Goal: Information Seeking & Learning: Learn about a topic

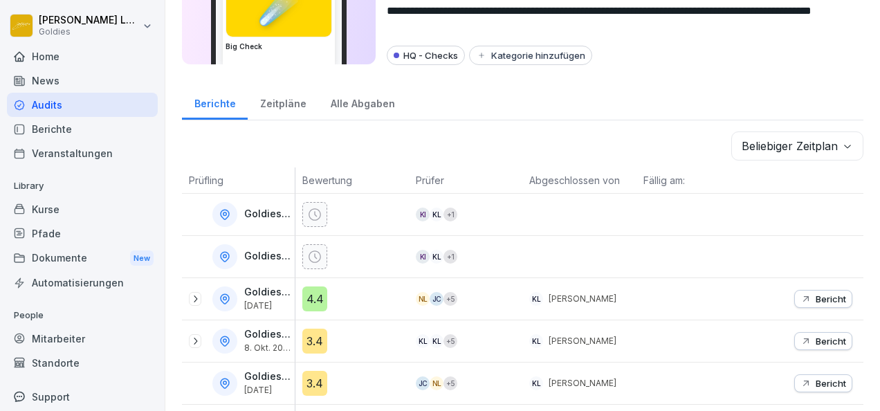
scroll to position [103, 0]
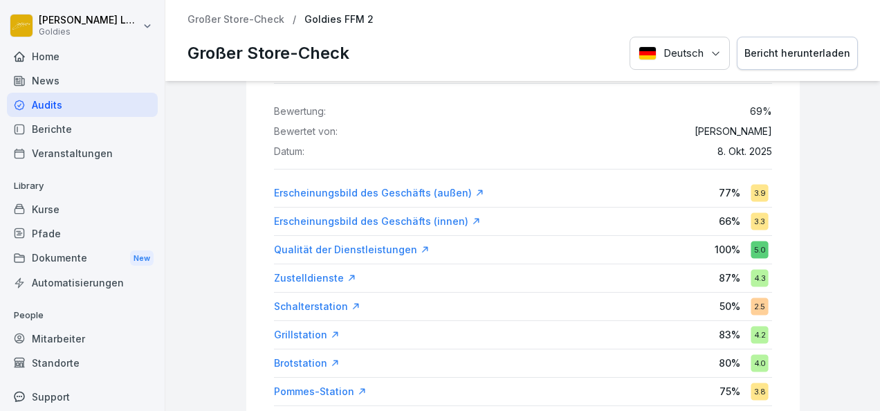
scroll to position [91, 0]
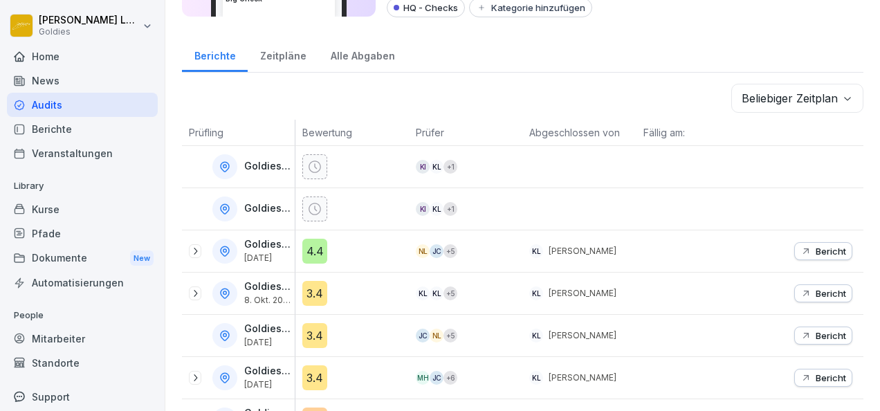
scroll to position [151, 0]
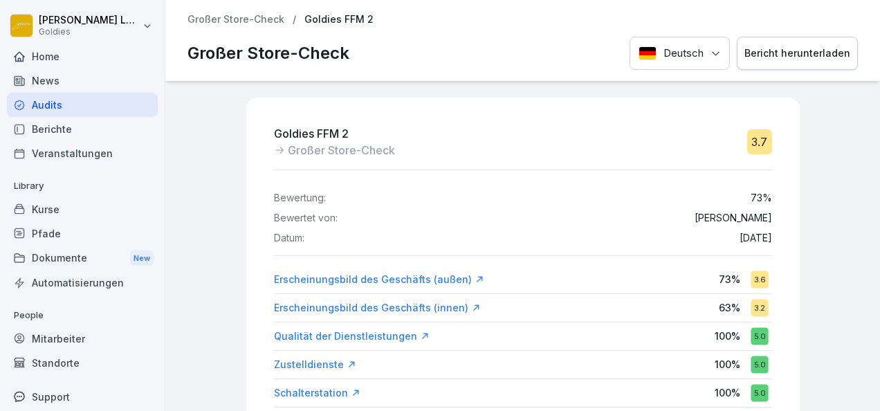
click at [237, 19] on p "Großer Store-Check" at bounding box center [236, 20] width 97 height 12
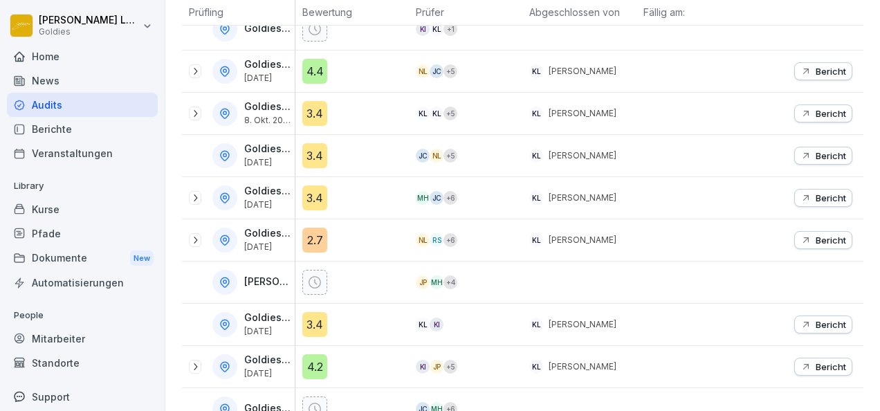
scroll to position [241, 0]
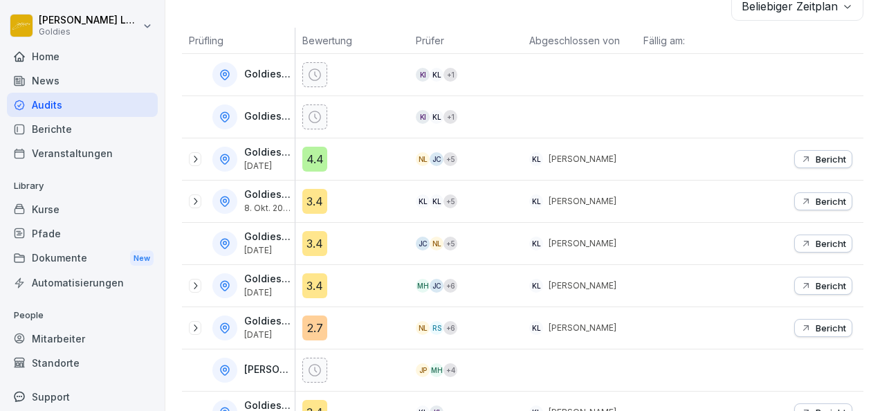
click at [816, 200] on p "Bericht" at bounding box center [831, 201] width 30 height 11
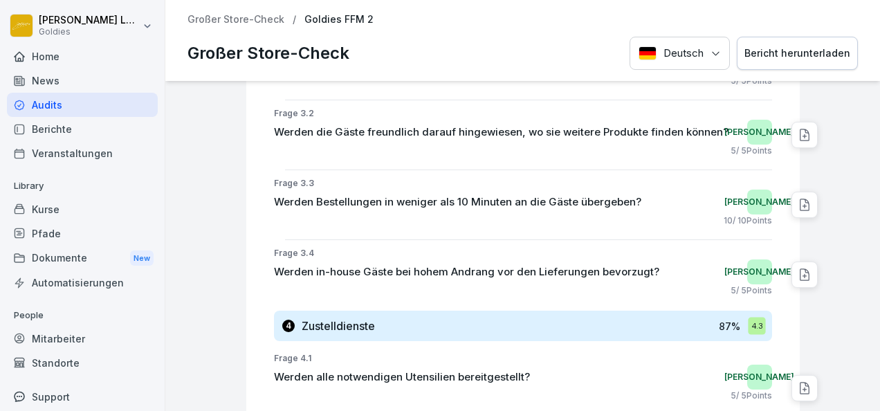
scroll to position [14094, 0]
click at [798, 197] on icon at bounding box center [805, 204] width 14 height 14
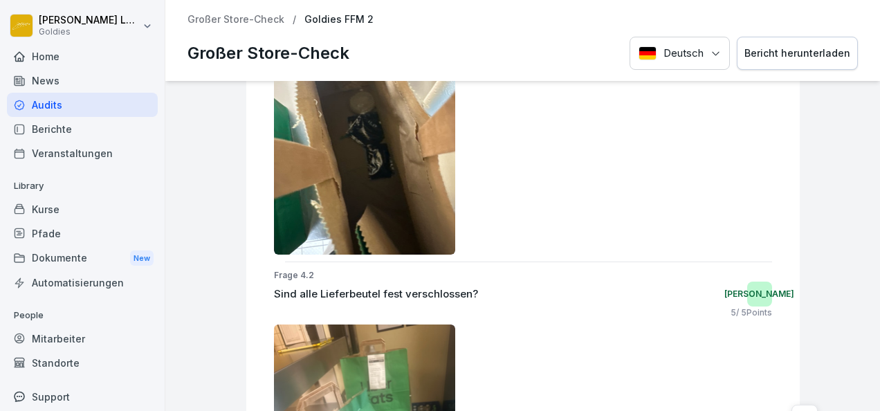
scroll to position [14743, 0]
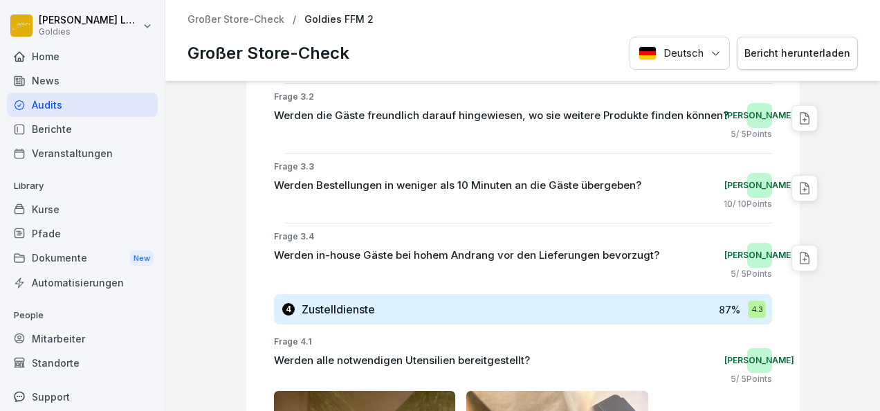
scroll to position [14126, 0]
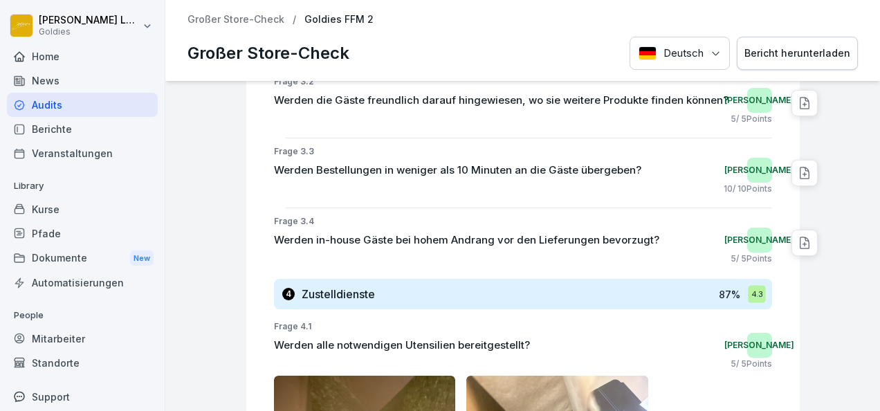
click at [710, 158] on div "Werden Bestellungen in weniger als 10 Minuten an die Gäste übergeben? Ja" at bounding box center [523, 170] width 498 height 25
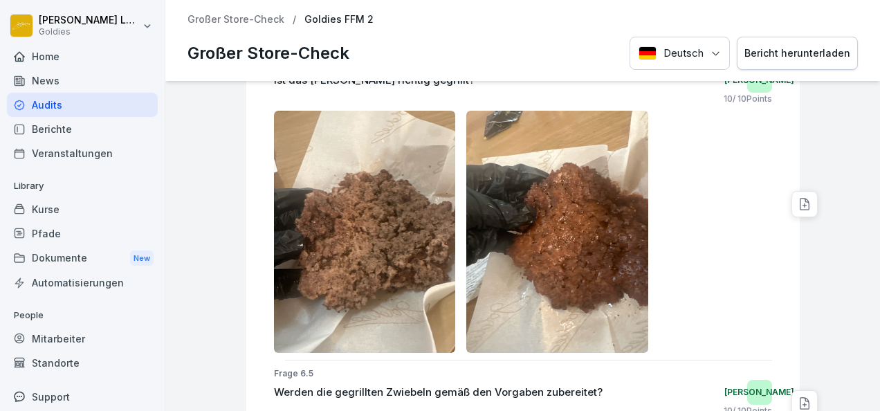
scroll to position [19895, 0]
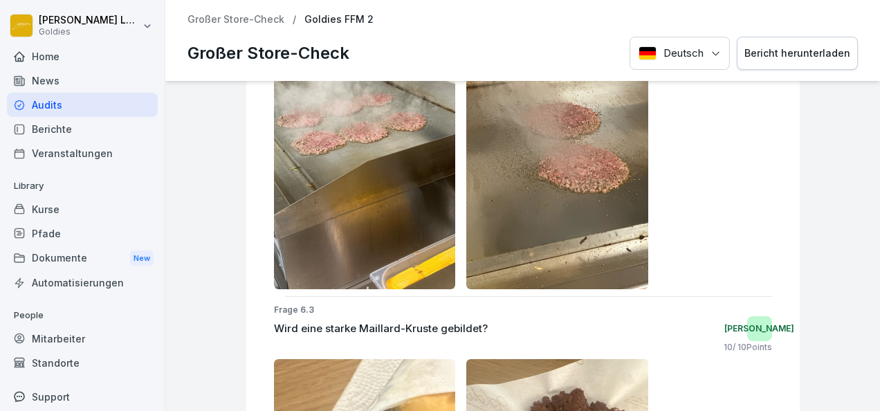
click at [525, 316] on div "Wird eine starke Maillard-Kruste gebildet? Ja" at bounding box center [523, 328] width 498 height 25
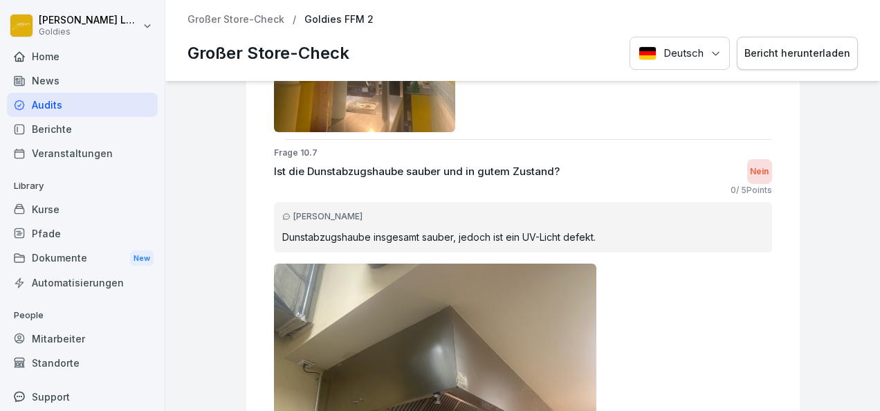
scroll to position [33394, 0]
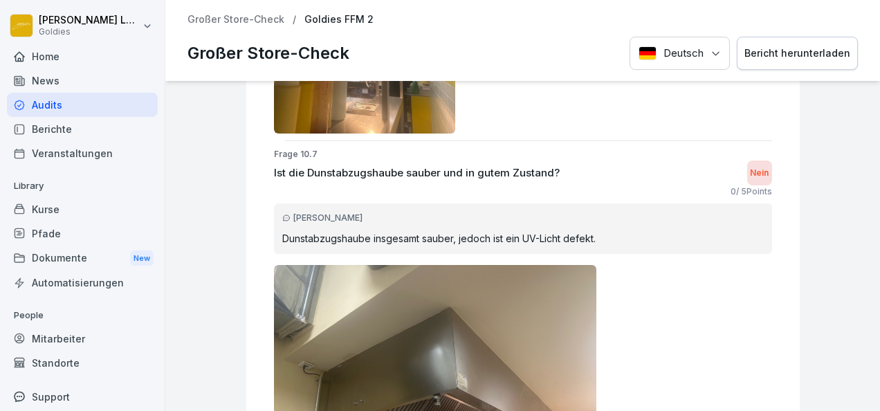
drag, startPoint x: 476, startPoint y: 346, endPoint x: 425, endPoint y: 331, distance: 53.2
click at [425, 331] on img at bounding box center [435, 386] width 323 height 242
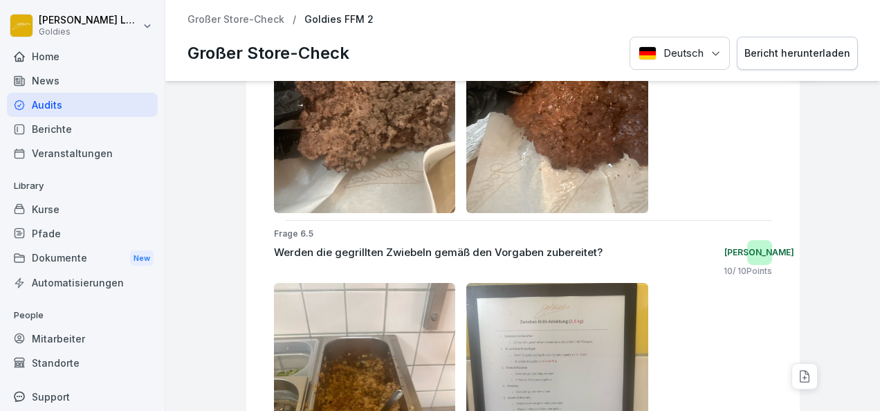
scroll to position [20033, 0]
drag, startPoint x: 586, startPoint y: 241, endPoint x: 677, endPoint y: 118, distance: 153.5
click at [677, 118] on div at bounding box center [523, 92] width 498 height 242
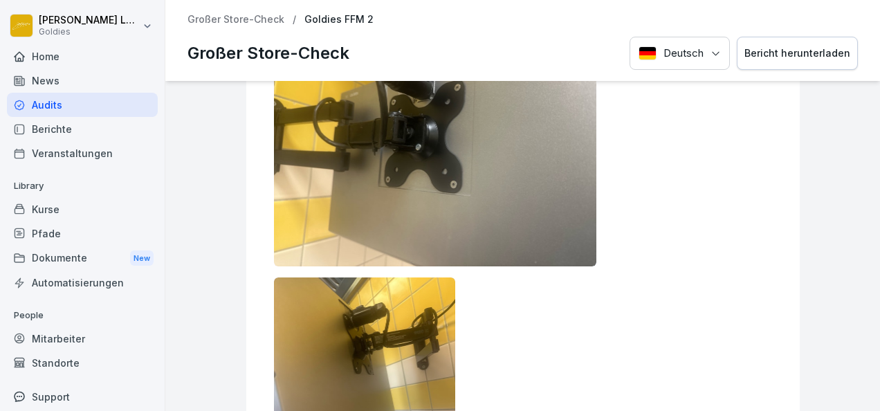
scroll to position [32617, 0]
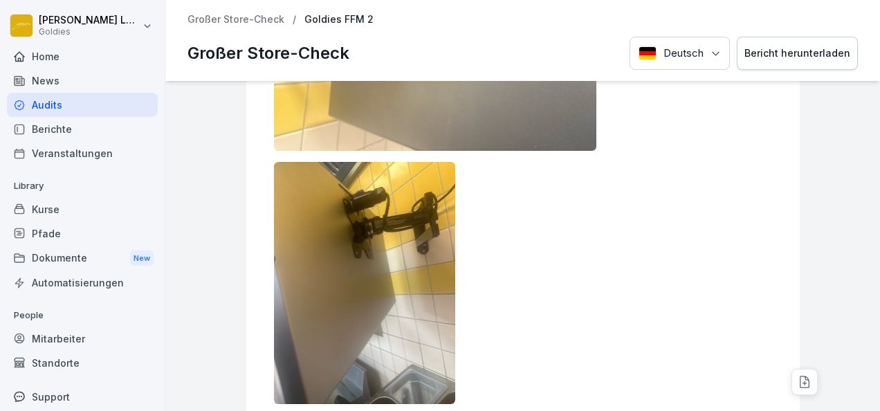
drag, startPoint x: 524, startPoint y: 271, endPoint x: 448, endPoint y: 274, distance: 76.2
click at [448, 274] on div at bounding box center [523, 410] width 498 height 1002
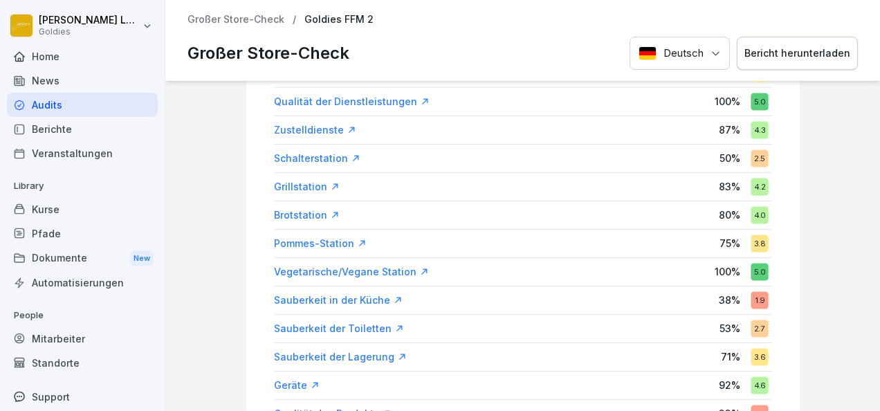
scroll to position [235, 0]
click at [293, 182] on div "Grillstation" at bounding box center [307, 186] width 66 height 14
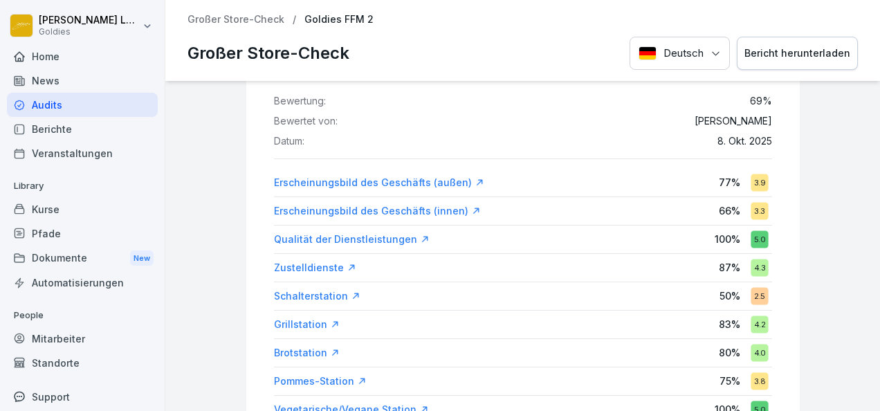
scroll to position [98, 0]
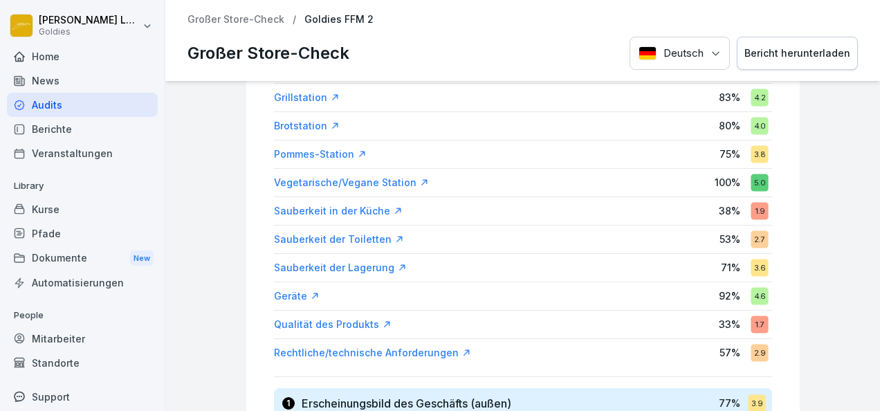
click at [327, 318] on div "Qualität des Produkts" at bounding box center [333, 325] width 118 height 14
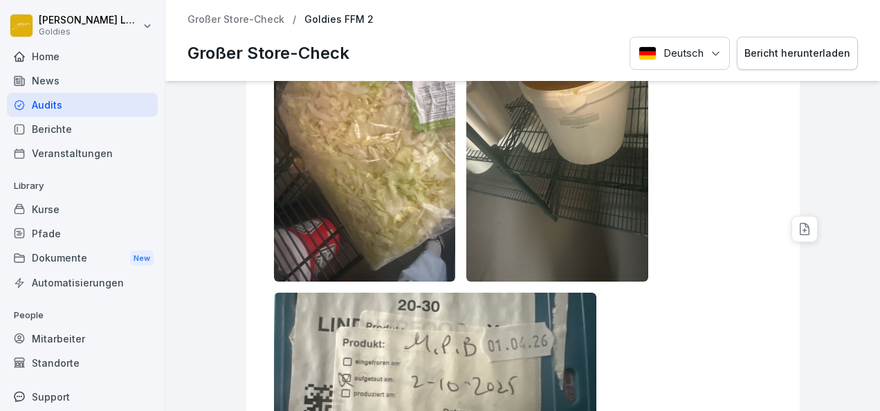
scroll to position [50909, 0]
